Goal: Task Accomplishment & Management: Manage account settings

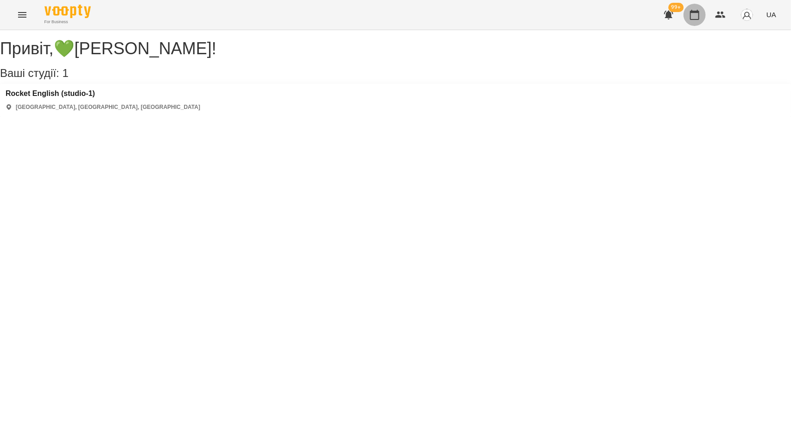
click at [694, 13] on icon "button" at bounding box center [694, 14] width 11 height 11
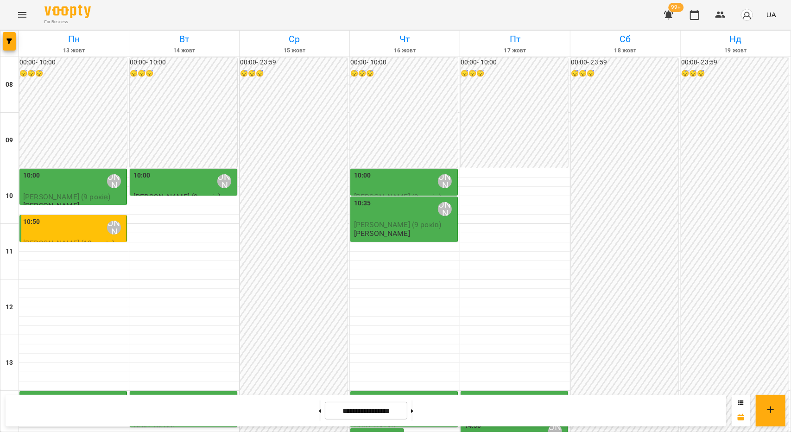
drag, startPoint x: 605, startPoint y: 316, endPoint x: 611, endPoint y: 348, distance: 32.9
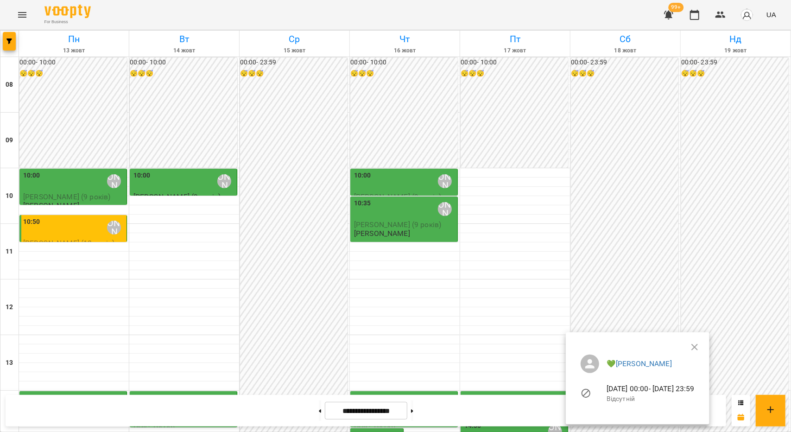
click at [444, 282] on div at bounding box center [395, 216] width 791 height 432
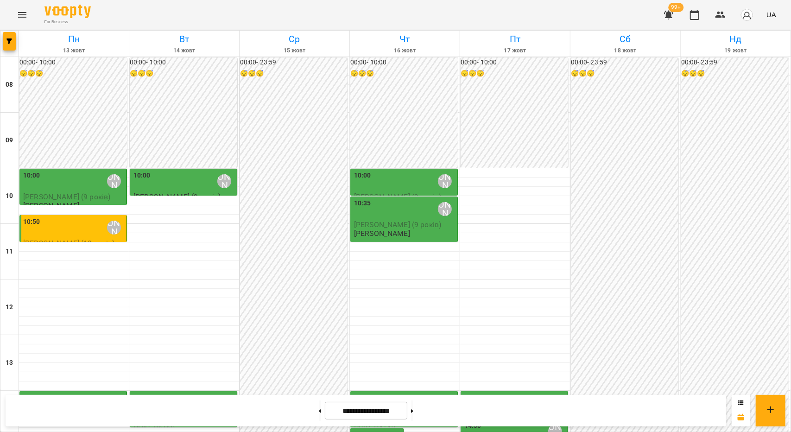
click at [374, 177] on div "10:00 💚[PERSON_NAME]" at bounding box center [404, 181] width 101 height 21
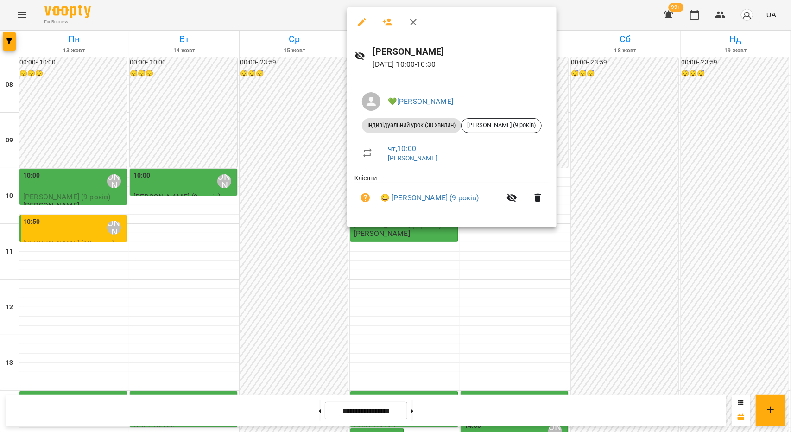
click at [376, 284] on div at bounding box center [395, 216] width 791 height 432
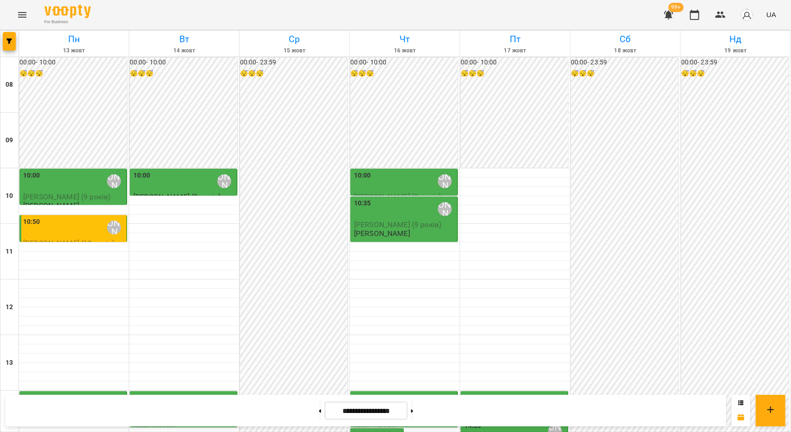
click at [361, 173] on label "10:00" at bounding box center [362, 176] width 17 height 10
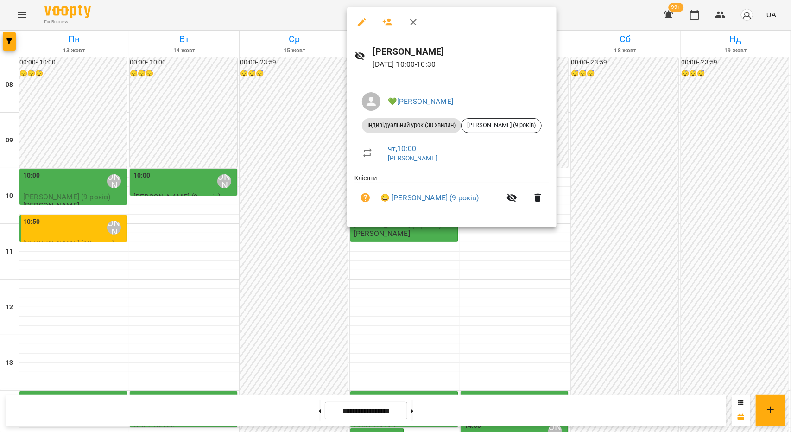
click at [366, 235] on div at bounding box center [395, 216] width 791 height 432
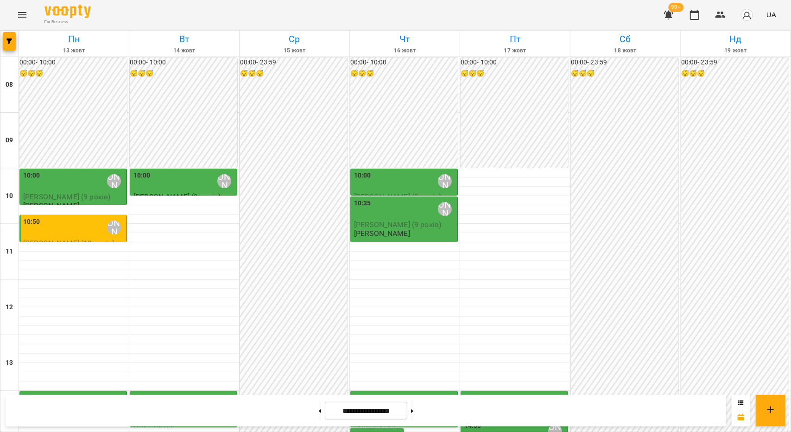
click at [365, 235] on p "[PERSON_NAME]" at bounding box center [382, 233] width 56 height 8
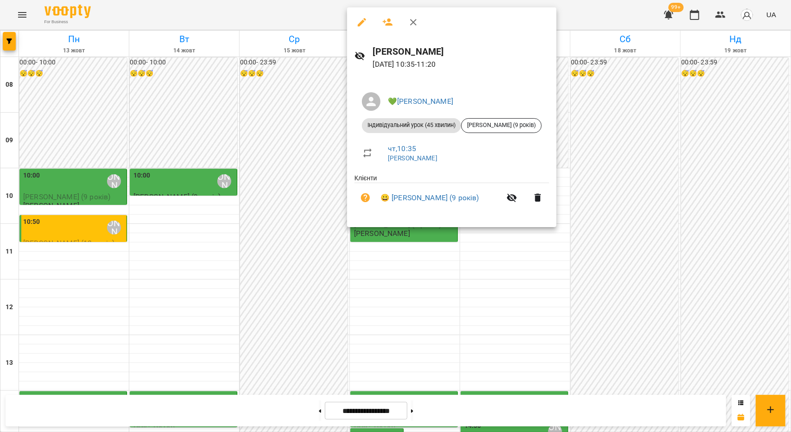
click at [372, 288] on div at bounding box center [395, 216] width 791 height 432
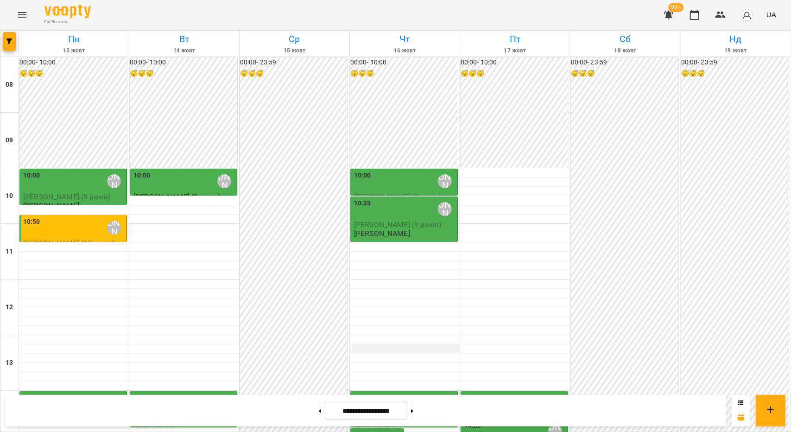
scroll to position [93, 0]
click at [388, 393] on div "14:00 💚[PERSON_NAME]" at bounding box center [404, 403] width 101 height 21
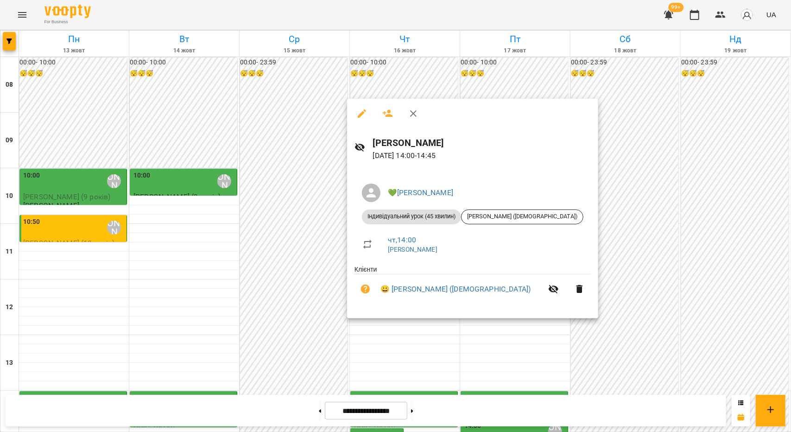
click at [421, 82] on div at bounding box center [395, 216] width 791 height 432
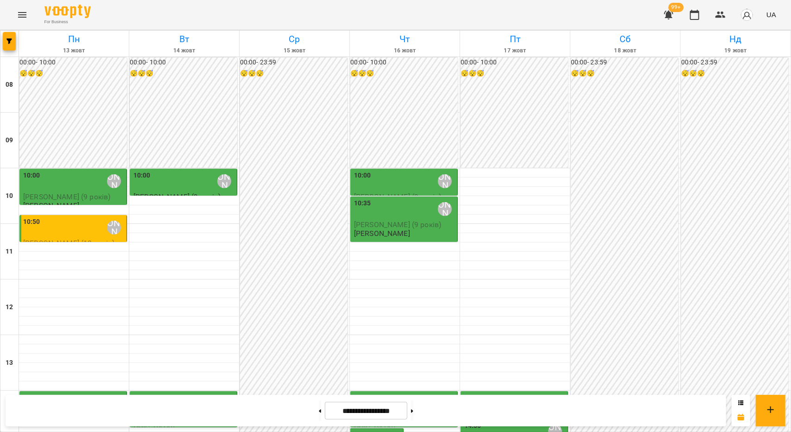
scroll to position [232, 0]
click at [367, 430] on label "14:45" at bounding box center [362, 435] width 17 height 10
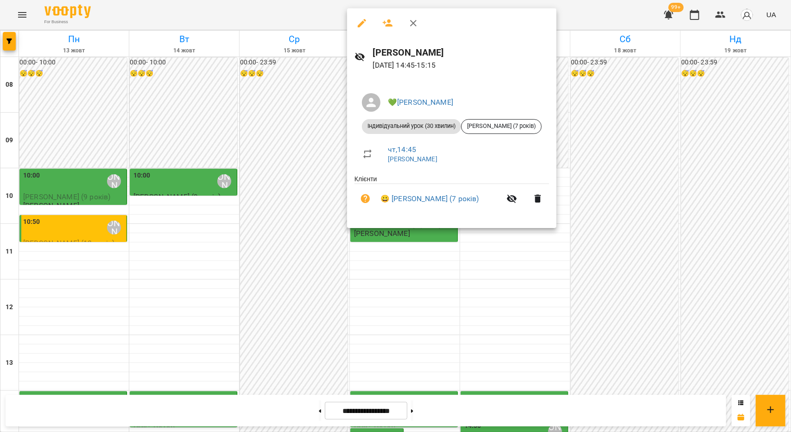
click at [380, 279] on div at bounding box center [395, 216] width 791 height 432
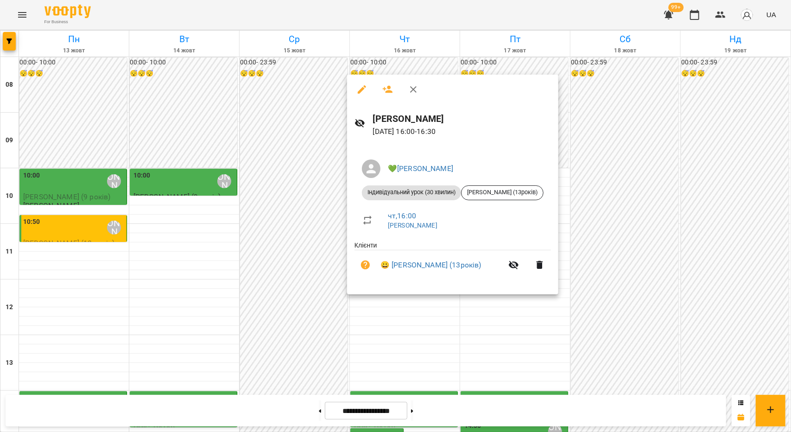
click at [390, 311] on div at bounding box center [395, 216] width 791 height 432
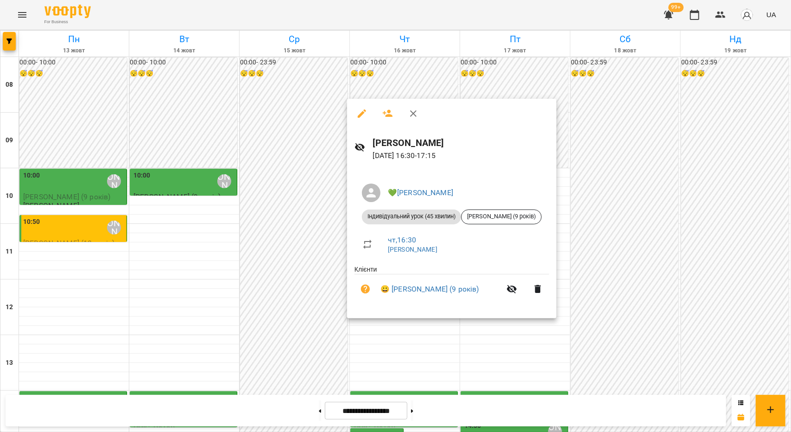
click at [392, 366] on div at bounding box center [395, 216] width 791 height 432
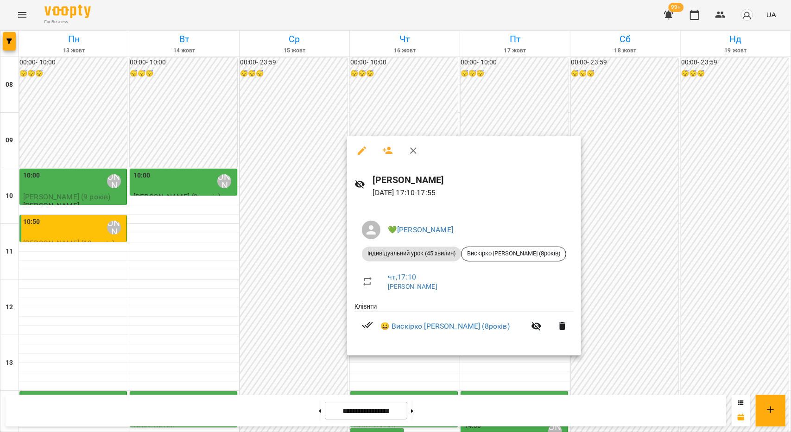
click at [392, 361] on div at bounding box center [395, 216] width 791 height 432
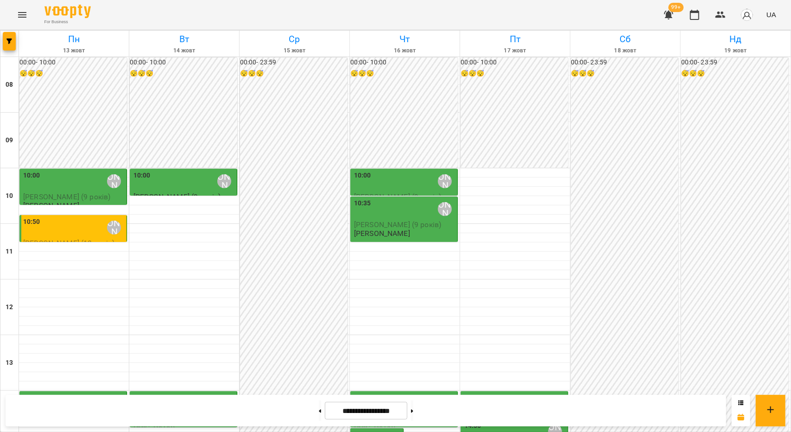
scroll to position [417, 0]
